Goal: Transaction & Acquisition: Download file/media

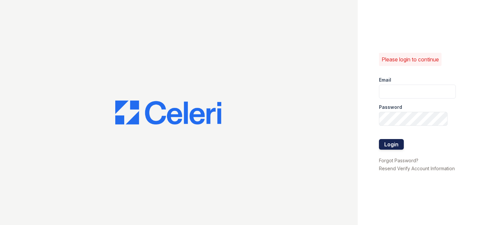
type input "[EMAIL_ADDRESS][DOMAIN_NAME]"
click at [390, 143] on button "Login" at bounding box center [391, 144] width 25 height 11
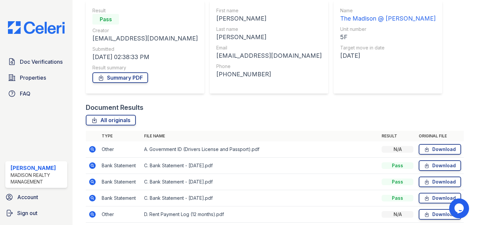
scroll to position [85, 0]
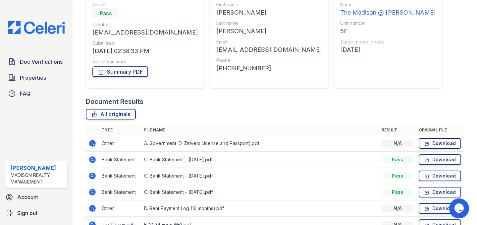
click at [439, 143] on link "Download" at bounding box center [440, 143] width 42 height 11
click at [435, 158] on link "Download" at bounding box center [440, 159] width 42 height 11
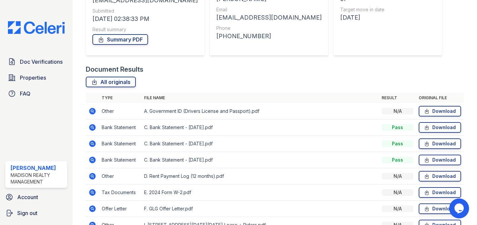
scroll to position [117, 0]
click at [433, 176] on link "Download" at bounding box center [440, 175] width 42 height 11
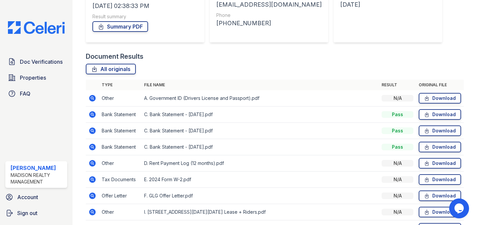
scroll to position [135, 0]
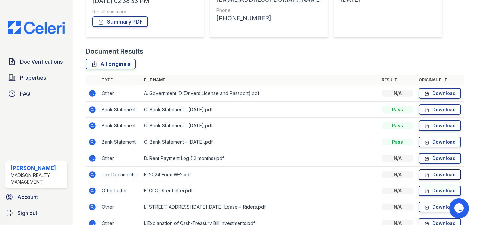
click at [437, 175] on link "Download" at bounding box center [440, 174] width 42 height 11
click at [432, 190] on link "Download" at bounding box center [440, 190] width 42 height 11
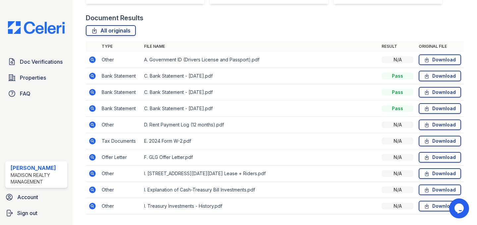
scroll to position [171, 0]
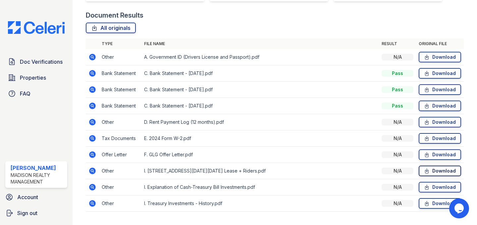
click at [436, 171] on link "Download" at bounding box center [440, 170] width 42 height 11
click at [442, 187] on link "Download" at bounding box center [440, 187] width 42 height 11
